Goal: Transaction & Acquisition: Purchase product/service

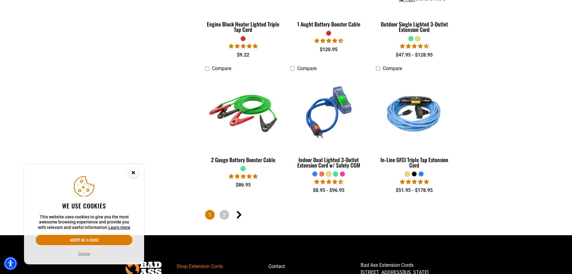
scroll to position [1381, 0]
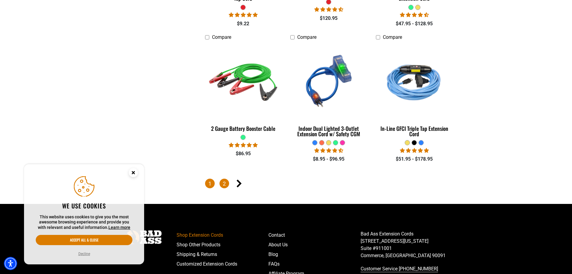
click at [223, 181] on link "2" at bounding box center [224, 183] width 10 height 10
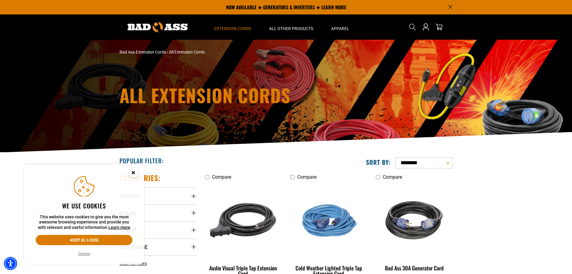
click at [131, 173] on circle "Close this option" at bounding box center [133, 172] width 9 height 9
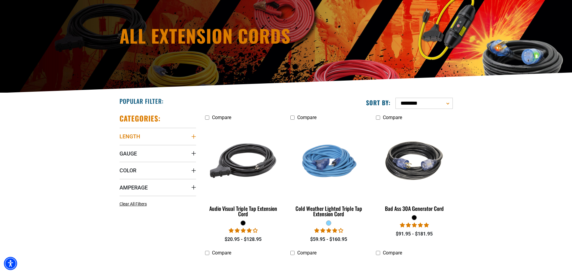
scroll to position [60, 0]
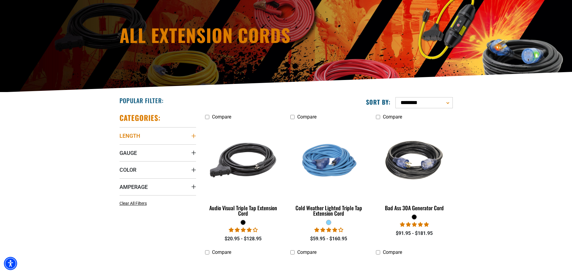
click at [193, 137] on icon "Length" at bounding box center [193, 135] width 5 height 5
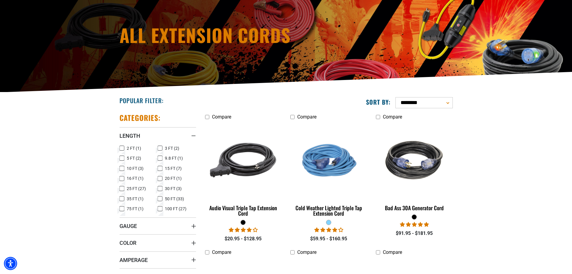
click at [160, 208] on icon at bounding box center [160, 208] width 5 height 8
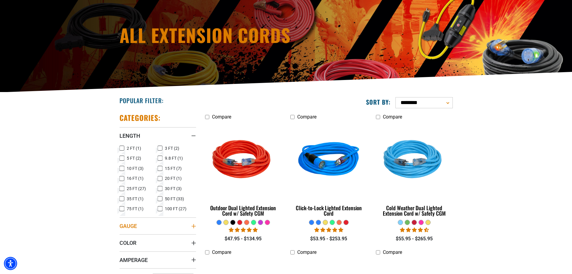
click at [190, 225] on summary "Gauge" at bounding box center [157, 225] width 77 height 17
click at [160, 237] on icon at bounding box center [160, 238] width 5 height 8
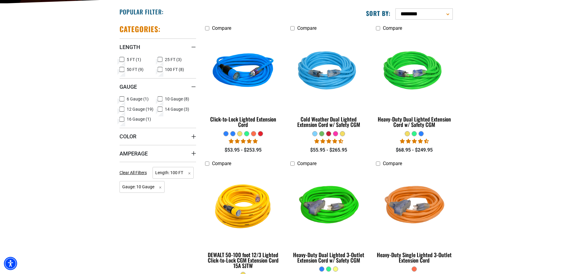
scroll to position [150, 0]
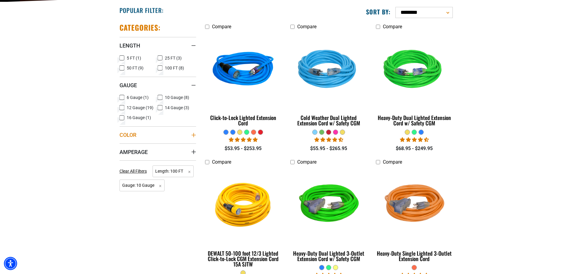
click at [193, 134] on icon "Color" at bounding box center [193, 135] width 4 height 4
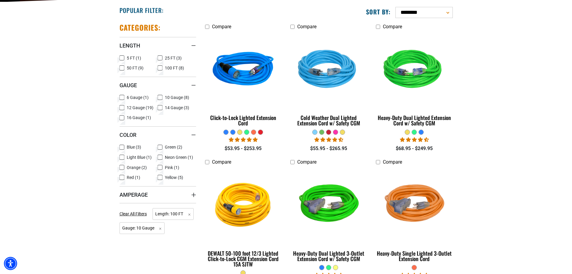
click at [120, 168] on icon at bounding box center [121, 167] width 5 height 8
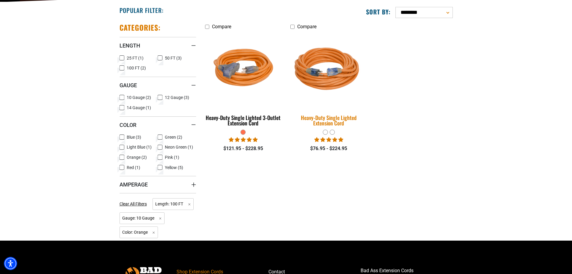
click at [306, 118] on div "Heavy-Duty Single Lighted Extension Cord" at bounding box center [328, 120] width 77 height 11
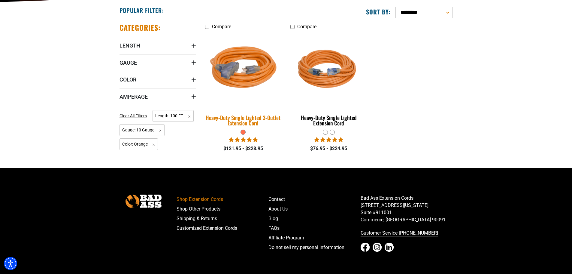
click at [241, 116] on div "Heavy-Duty Single Lighted 3-Outlet Extension Cord" at bounding box center [243, 120] width 77 height 11
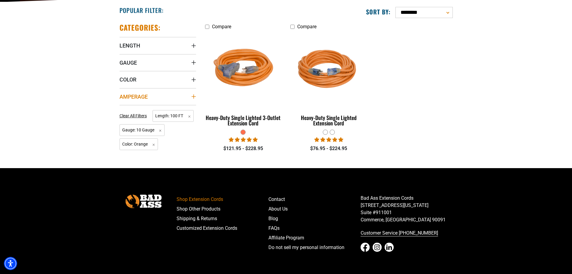
click at [193, 95] on icon "Amperage" at bounding box center [193, 96] width 5 height 5
click at [193, 95] on div "Amperage" at bounding box center [193, 96] width 5 height 5
click at [191, 44] on icon "Length" at bounding box center [193, 45] width 5 height 5
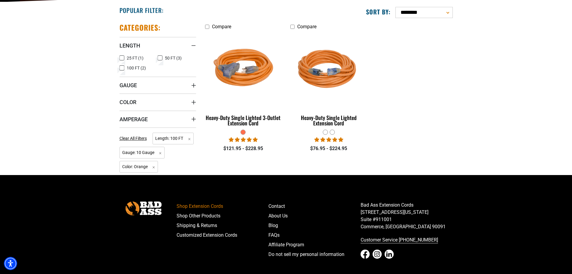
click at [159, 58] on icon at bounding box center [160, 58] width 5 height 8
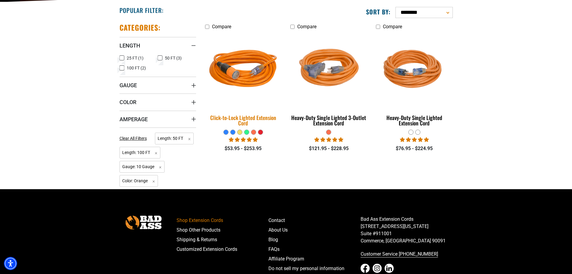
click at [239, 80] on img at bounding box center [243, 70] width 84 height 77
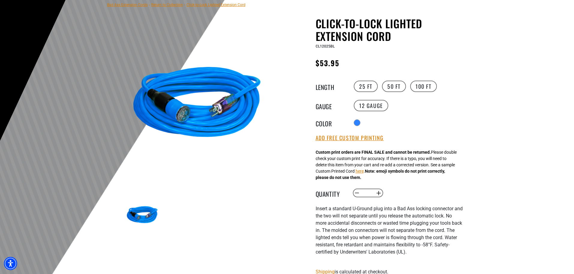
scroll to position [60, 0]
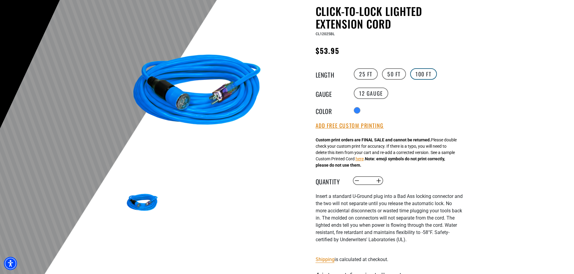
click at [420, 72] on label "100 FT" at bounding box center [423, 73] width 27 height 11
click at [225, 180] on section "1 of 1 Previous Next" at bounding box center [197, 120] width 147 height 202
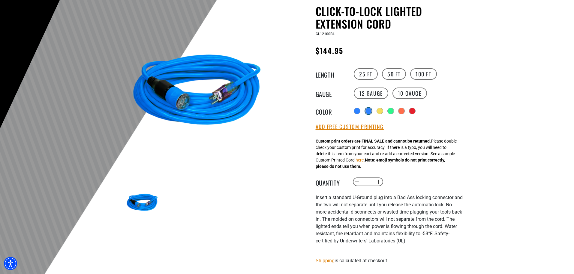
click at [370, 113] on div "products.product.variant_sold_out_or_unavailable" at bounding box center [369, 111] width 6 height 6
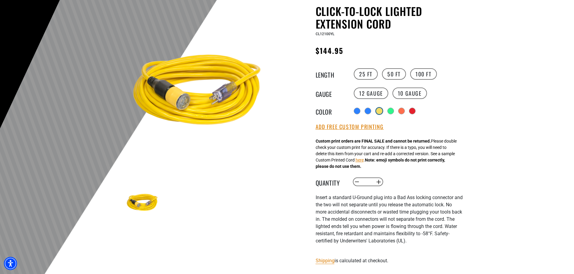
click at [381, 112] on div "products.product.variant_sold_out_or_unavailable" at bounding box center [379, 111] width 6 height 6
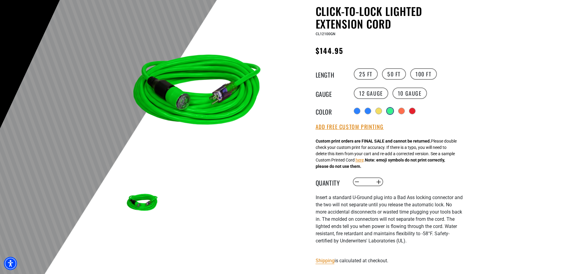
click at [391, 111] on div at bounding box center [390, 111] width 6 height 6
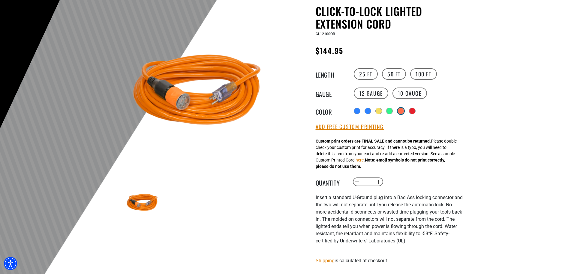
click at [404, 111] on div "products.product.variant_sold_out_or_unavailable" at bounding box center [401, 111] width 6 height 6
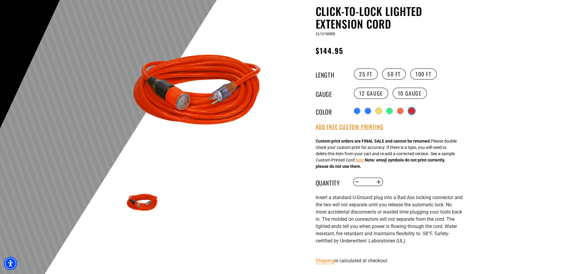
click at [411, 111] on div "products.product.variant_sold_out_or_unavailable" at bounding box center [412, 111] width 6 height 6
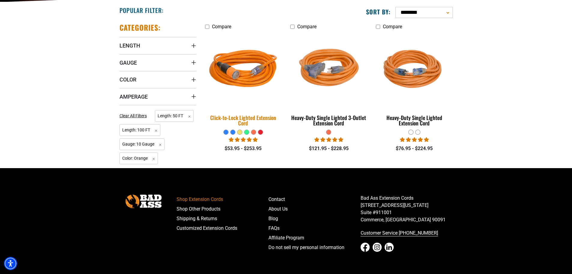
click at [230, 119] on div "Click-to-Lock Lighted Extension Cord" at bounding box center [243, 120] width 77 height 11
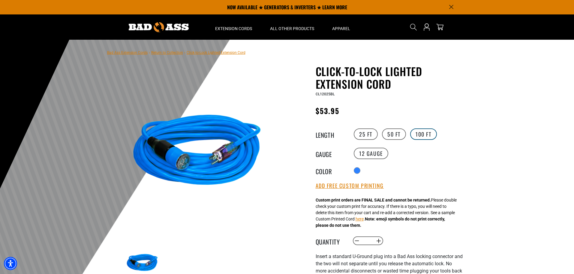
click at [429, 133] on label "100 FT" at bounding box center [423, 133] width 27 height 11
click at [409, 152] on label "10 Gauge" at bounding box center [410, 152] width 35 height 11
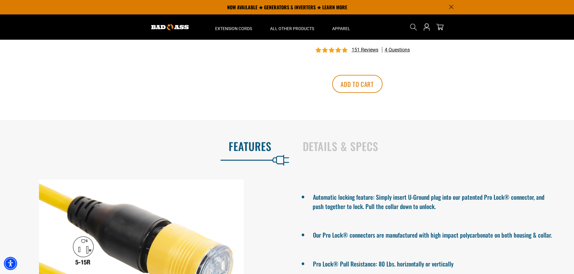
scroll to position [270, 0]
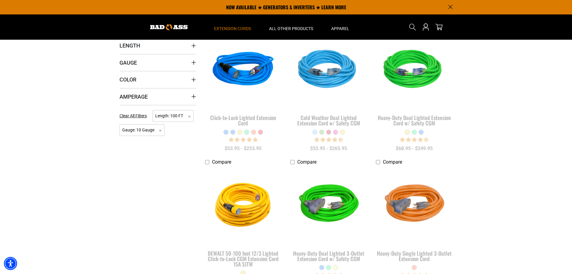
scroll to position [60, 0]
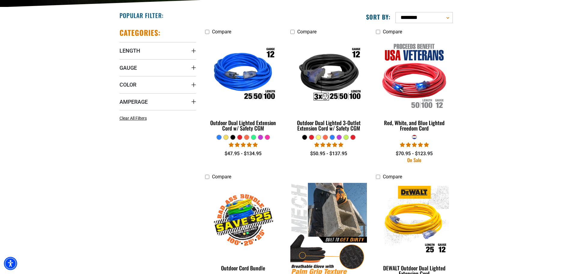
scroll to position [150, 0]
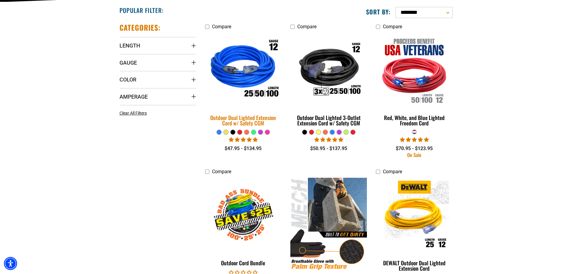
click at [248, 121] on div "Outdoor Dual Lighted Extension Cord w/ Safety CGM" at bounding box center [243, 120] width 77 height 11
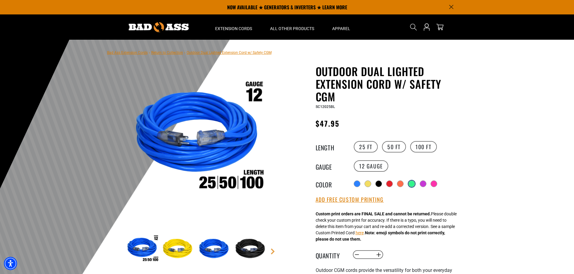
click at [413, 185] on div at bounding box center [412, 183] width 6 height 6
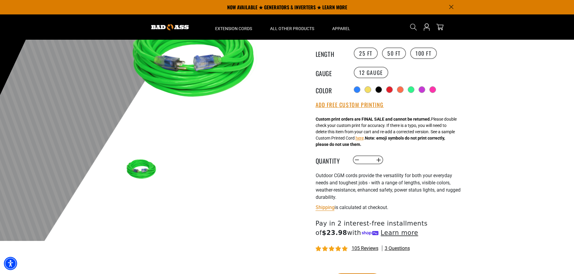
scroll to position [30, 0]
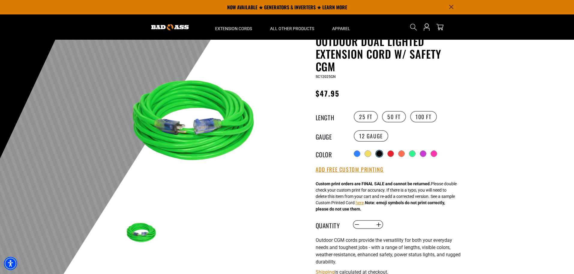
click at [378, 153] on div at bounding box center [379, 153] width 6 height 6
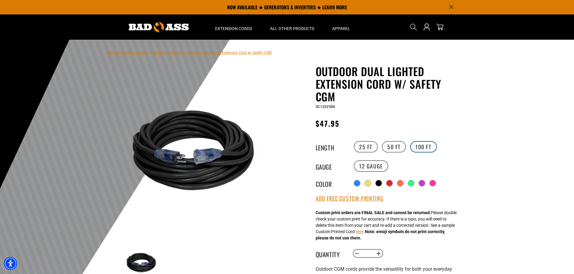
click at [426, 145] on label "100 FT" at bounding box center [423, 146] width 27 height 11
